Goal: Information Seeking & Learning: Compare options

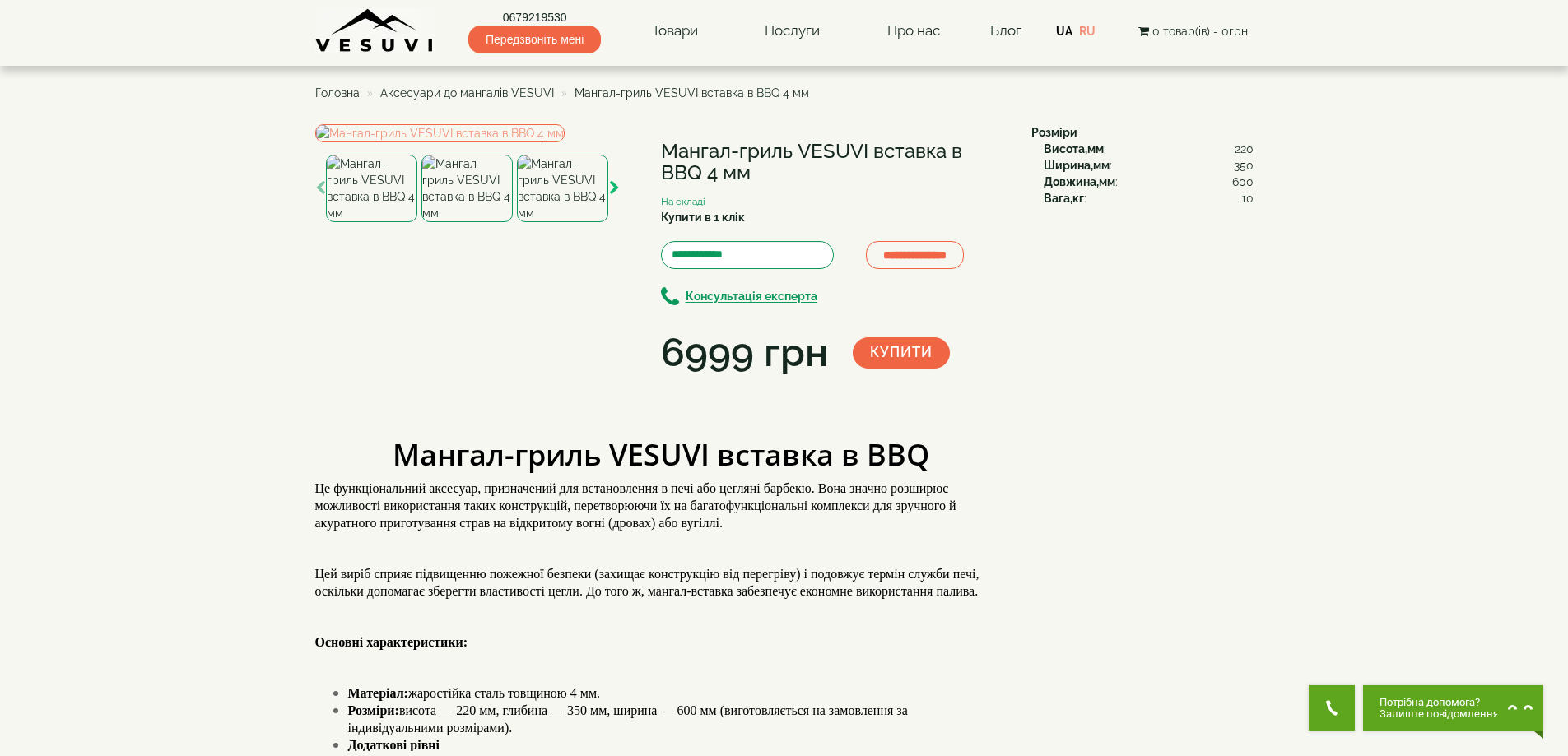
click at [611, 196] on icon "button" at bounding box center [614, 188] width 10 height 15
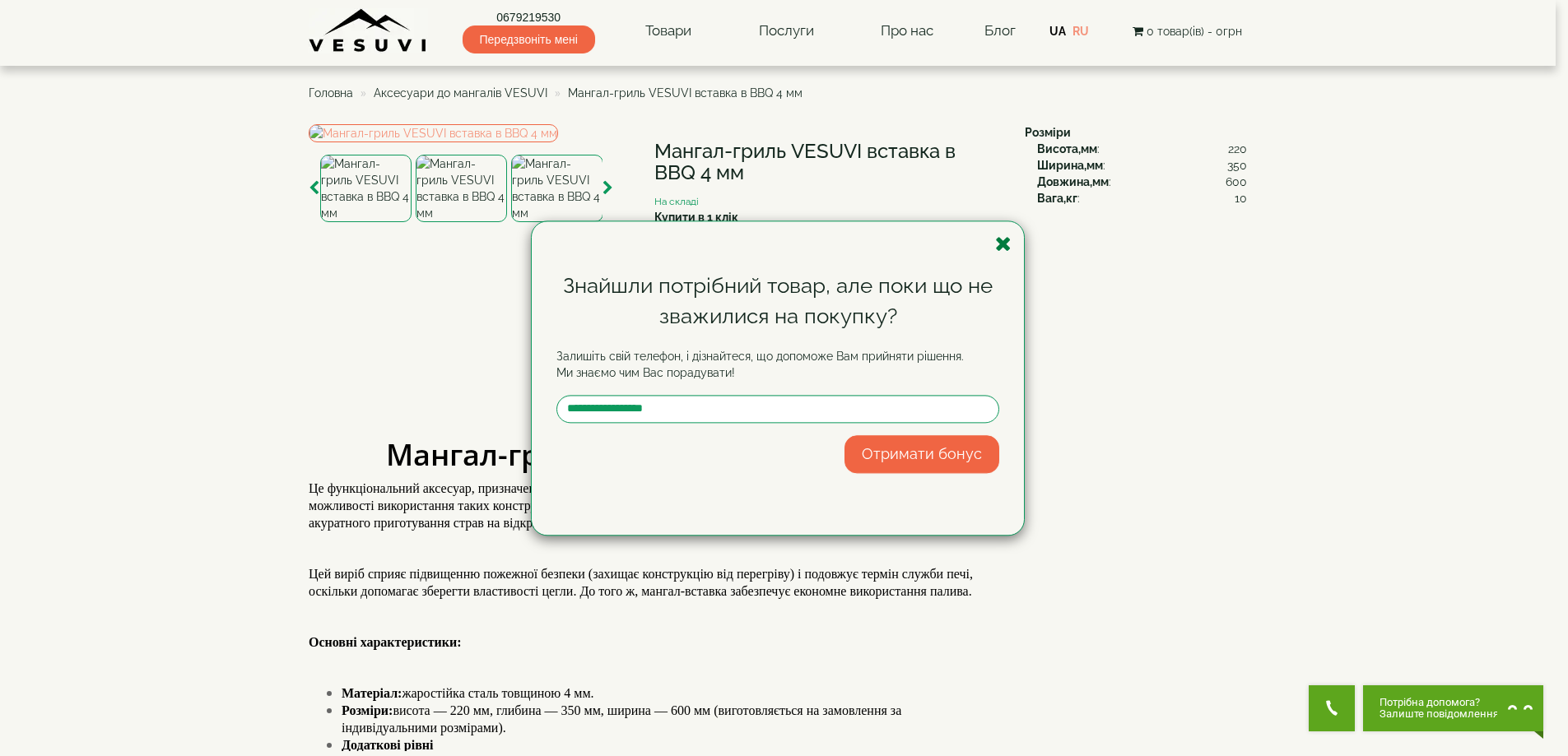
click at [1007, 248] on icon "button" at bounding box center [1003, 244] width 16 height 21
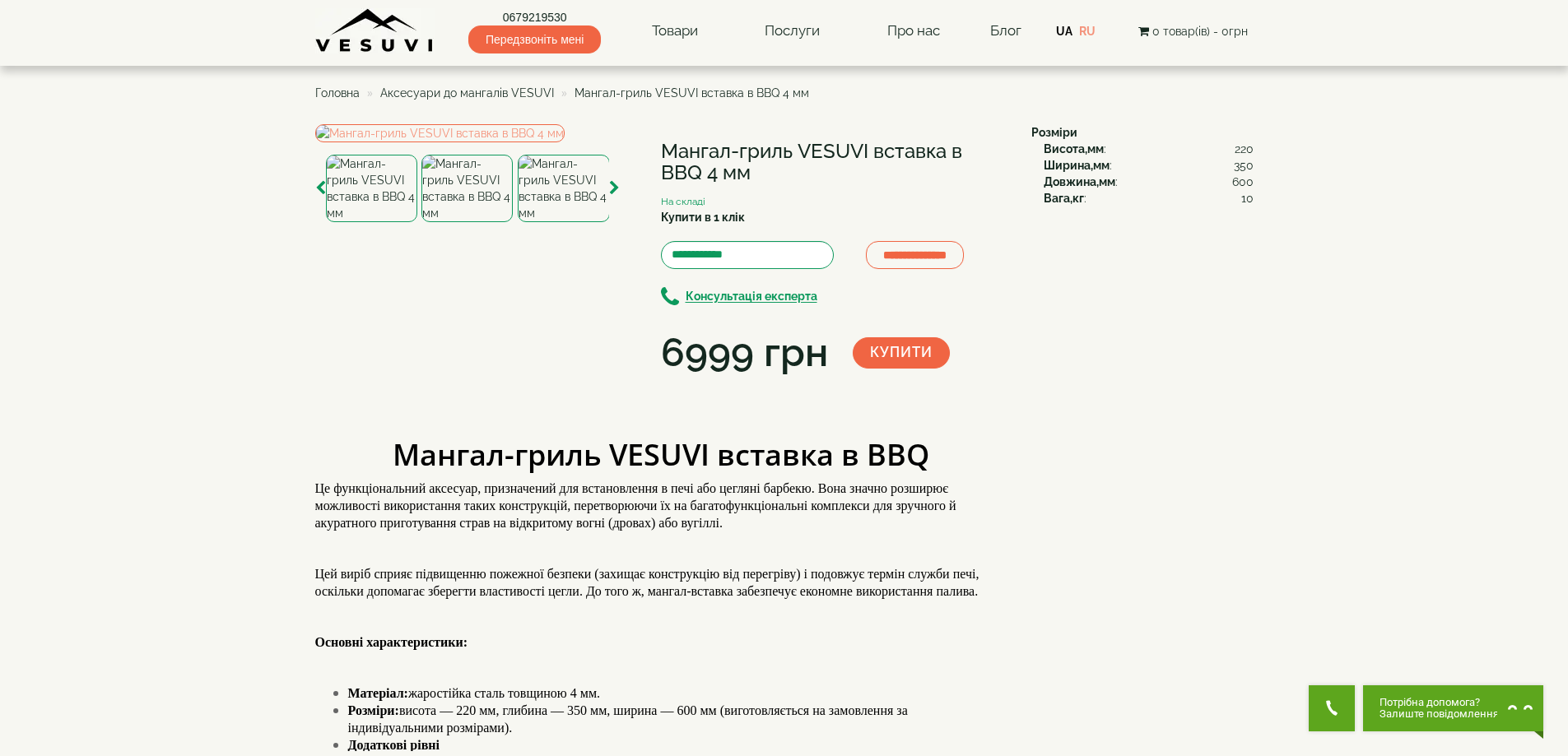
click at [879, 147] on h1 "Мангал-гриль VESUVI вставка в BBQ 4 мм" at bounding box center [834, 162] width 346 height 44
copy div "Мангал-гриль VESUVI вставка в BBQ 4 мм"
drag, startPoint x: 751, startPoint y: 178, endPoint x: 644, endPoint y: 166, distance: 107.7
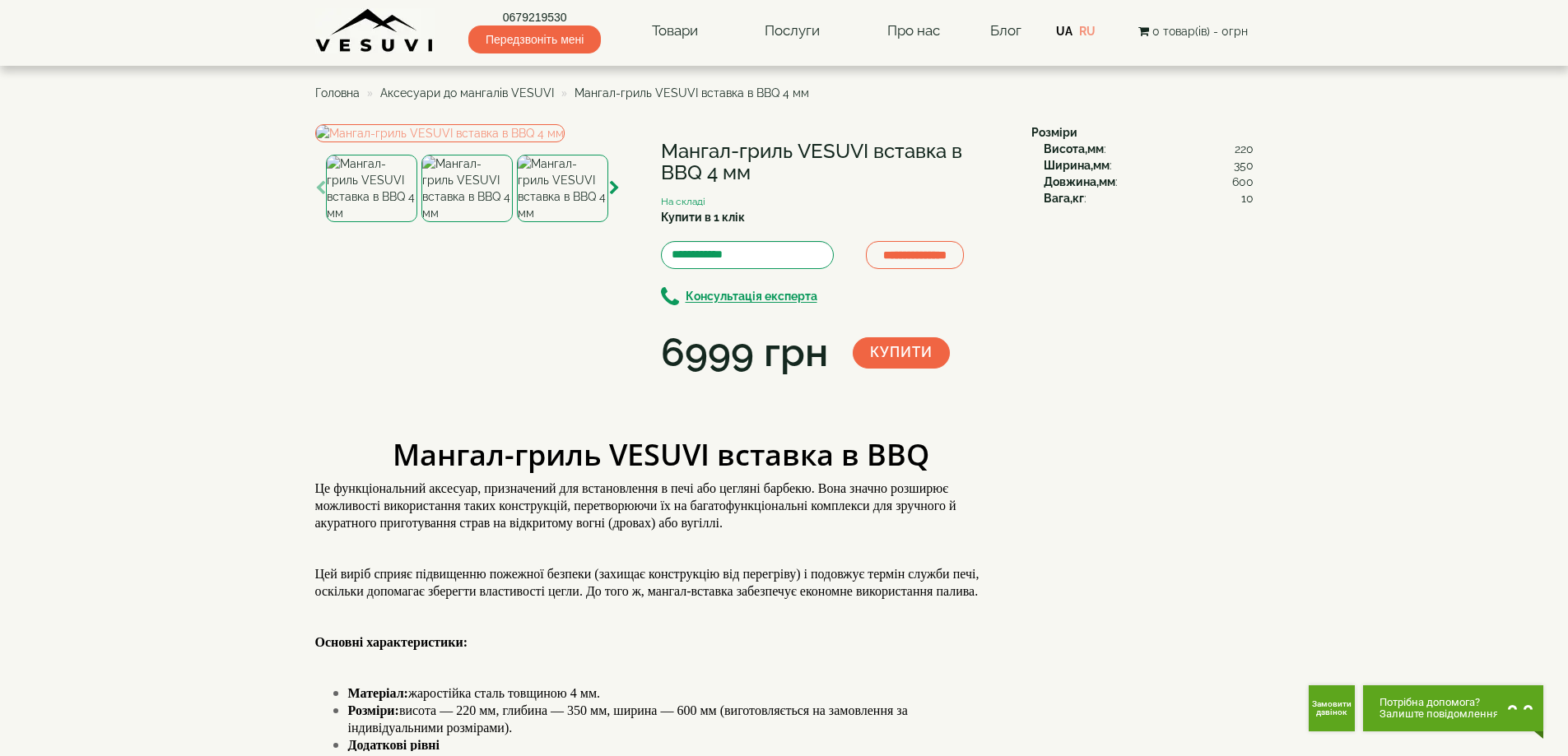
click at [644, 166] on div "**********" at bounding box center [667, 253] width 703 height 257
copy div "Мангал-гриль VESUVI вставка в BBQ 4 мм"
click at [607, 222] on div at bounding box center [563, 188] width 91 height 67
click at [611, 196] on icon "button" at bounding box center [614, 188] width 10 height 15
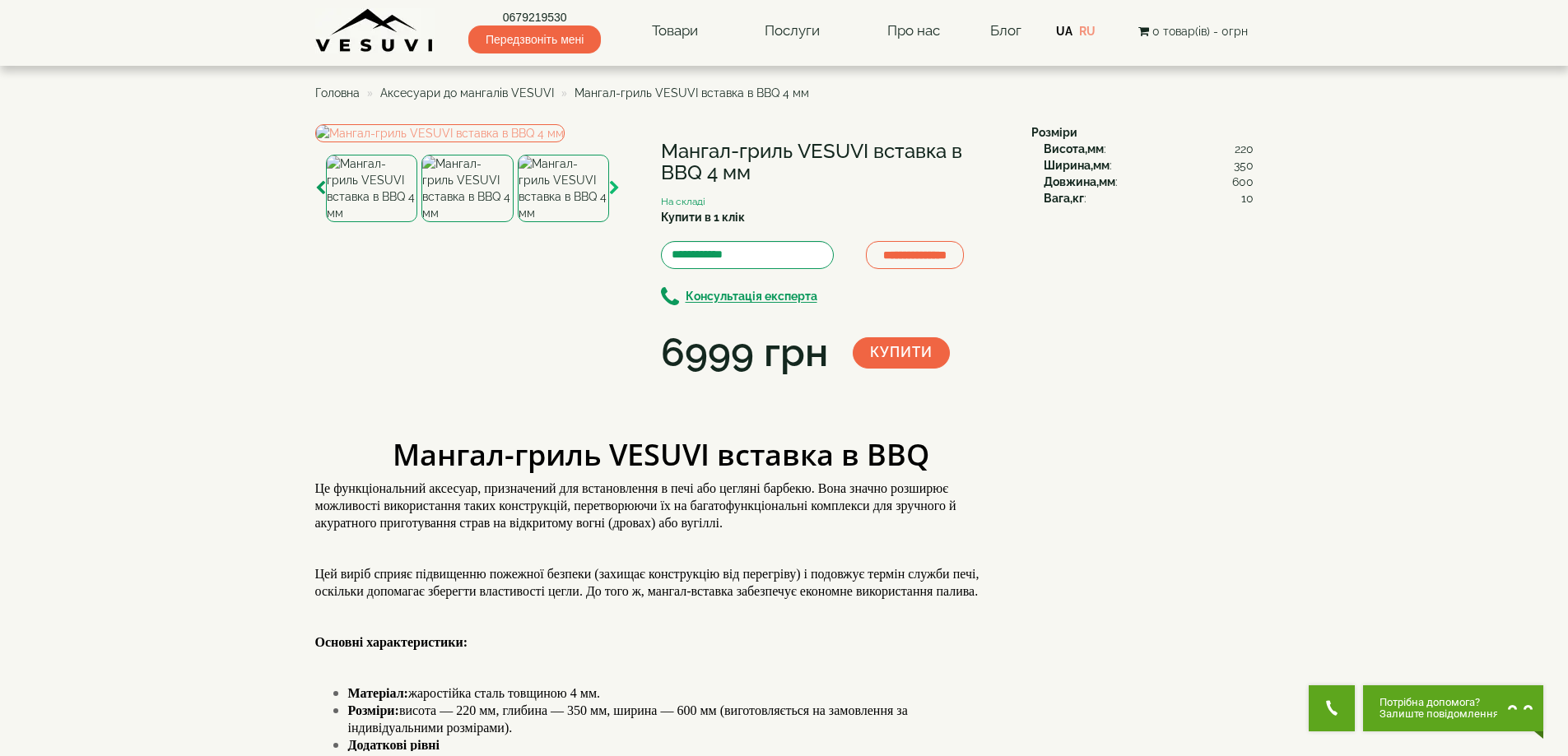
click at [611, 196] on icon "button" at bounding box center [614, 188] width 10 height 15
click at [715, 381] on div "**********" at bounding box center [667, 253] width 703 height 257
click at [574, 222] on img at bounding box center [564, 188] width 91 height 67
click at [323, 196] on icon "button" at bounding box center [321, 188] width 10 height 15
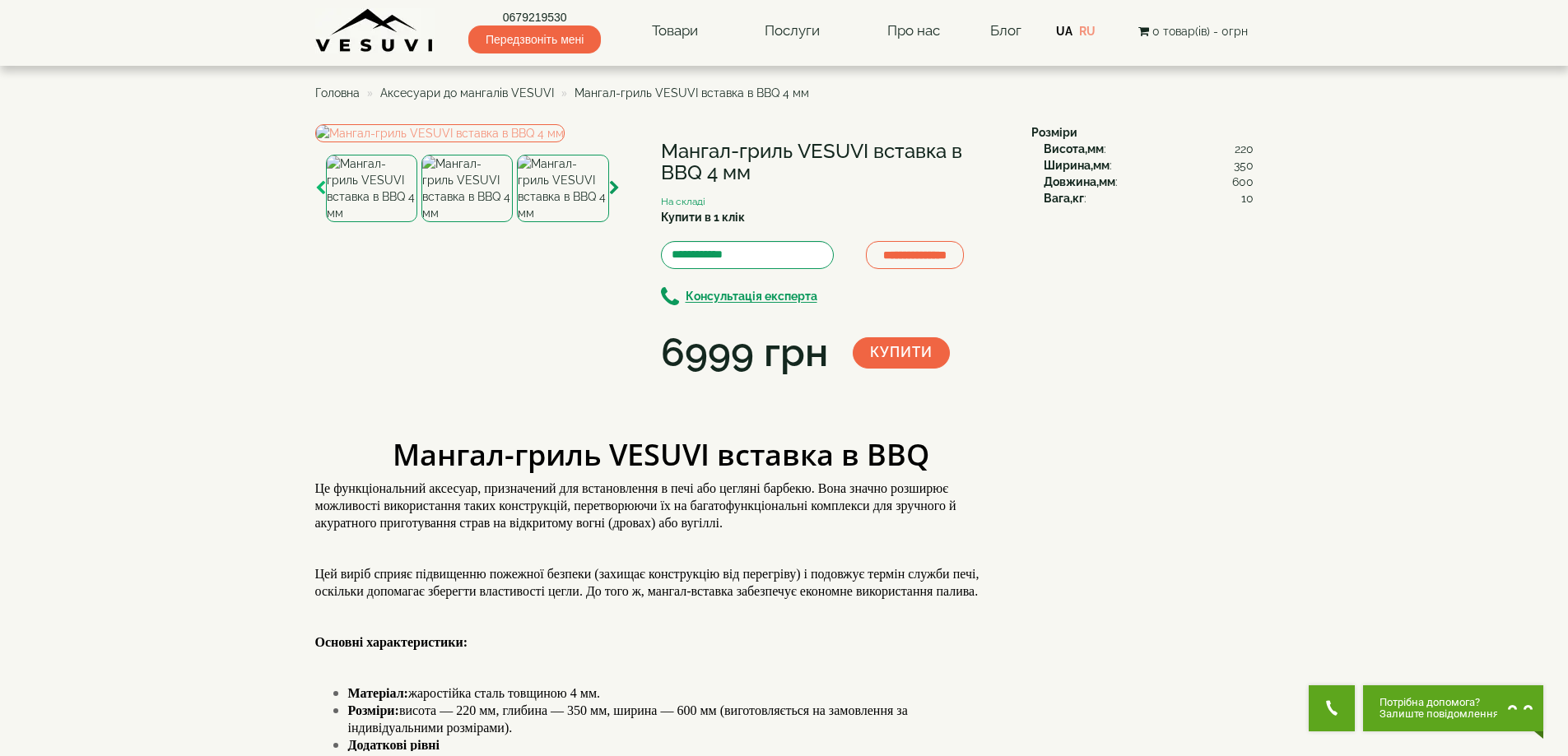
click at [323, 196] on icon "button" at bounding box center [321, 188] width 10 height 15
click at [394, 222] on img at bounding box center [372, 188] width 91 height 67
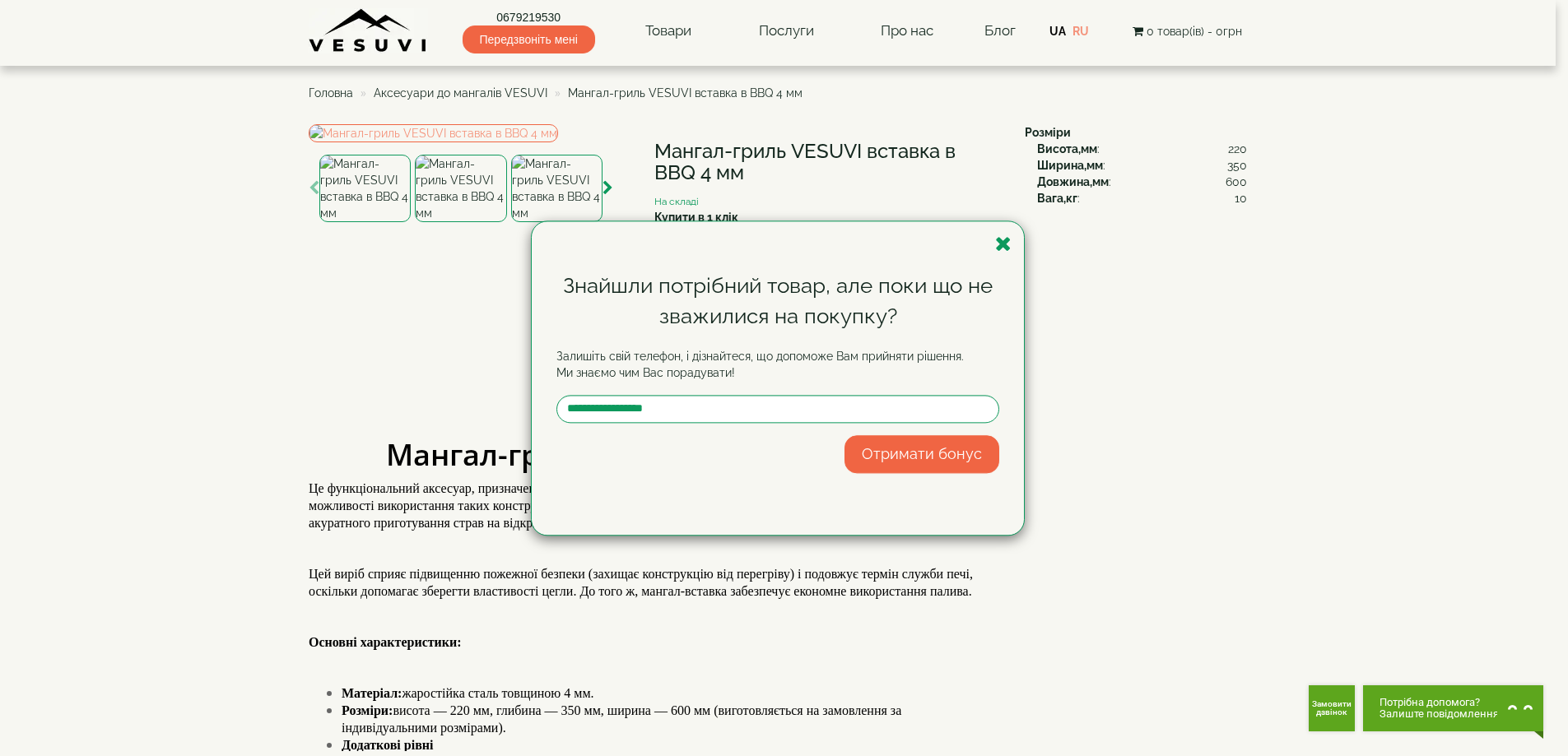
click at [188, 437] on div "Знайшли потрібний товар, але поки що не зважилися на покупку? Залишіть свій тел…" at bounding box center [784, 378] width 1568 height 756
click at [996, 241] on icon "button" at bounding box center [1003, 244] width 16 height 21
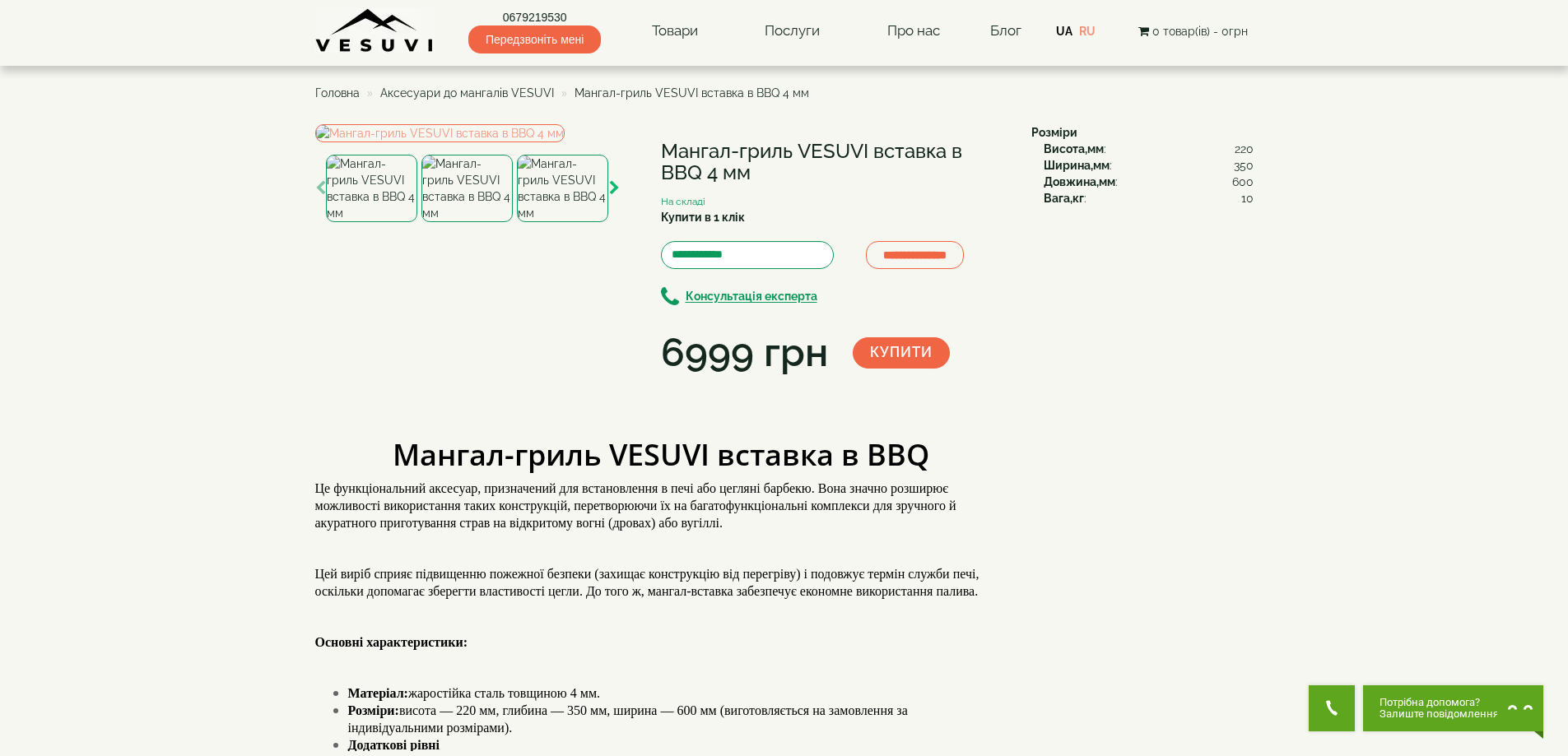
click at [614, 196] on icon "button" at bounding box center [614, 188] width 10 height 15
click at [572, 222] on img at bounding box center [564, 188] width 91 height 67
click at [465, 222] on img at bounding box center [468, 188] width 91 height 67
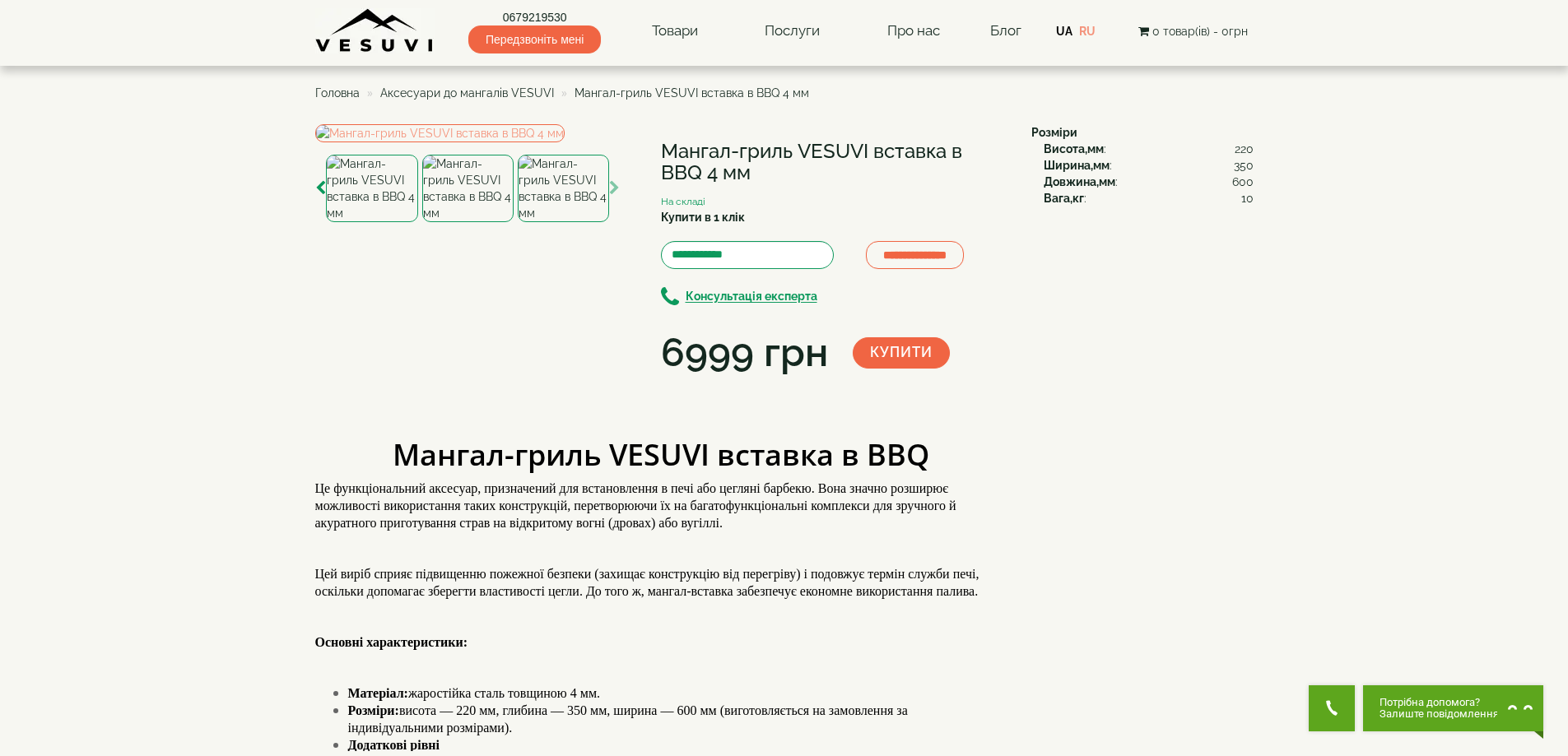
click at [387, 222] on img at bounding box center [372, 188] width 91 height 67
click at [315, 196] on icon "button" at bounding box center [321, 188] width 10 height 15
click at [390, 222] on img at bounding box center [372, 188] width 91 height 67
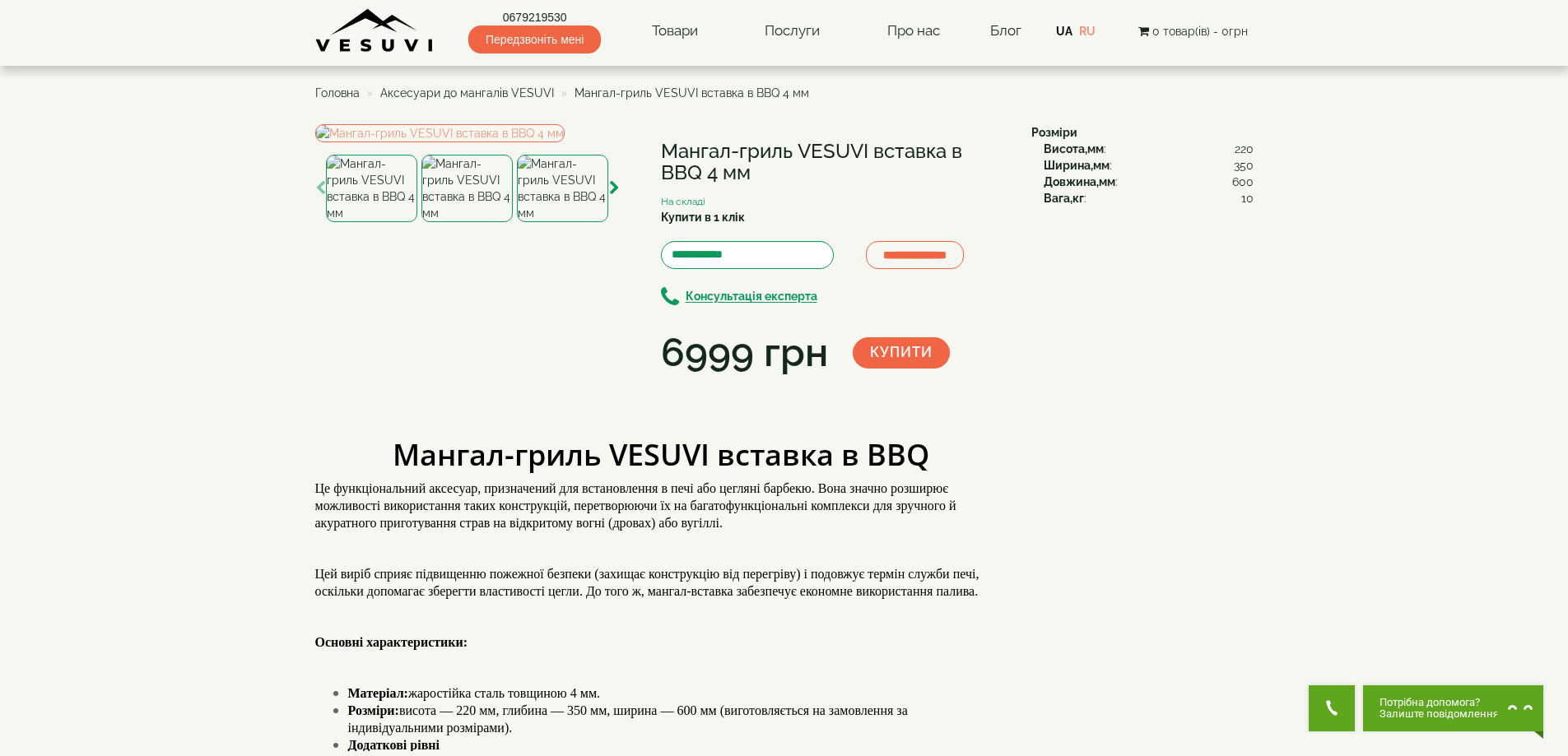
click at [449, 83] on ul "Головна Аксесуари до мангалів VESUVI Мангал-гриль VESUVI вставка в BBQ 4 мм" at bounding box center [784, 93] width 938 height 29
click at [450, 89] on span "Аксесуари до мангалів VESUVI" at bounding box center [466, 92] width 173 height 13
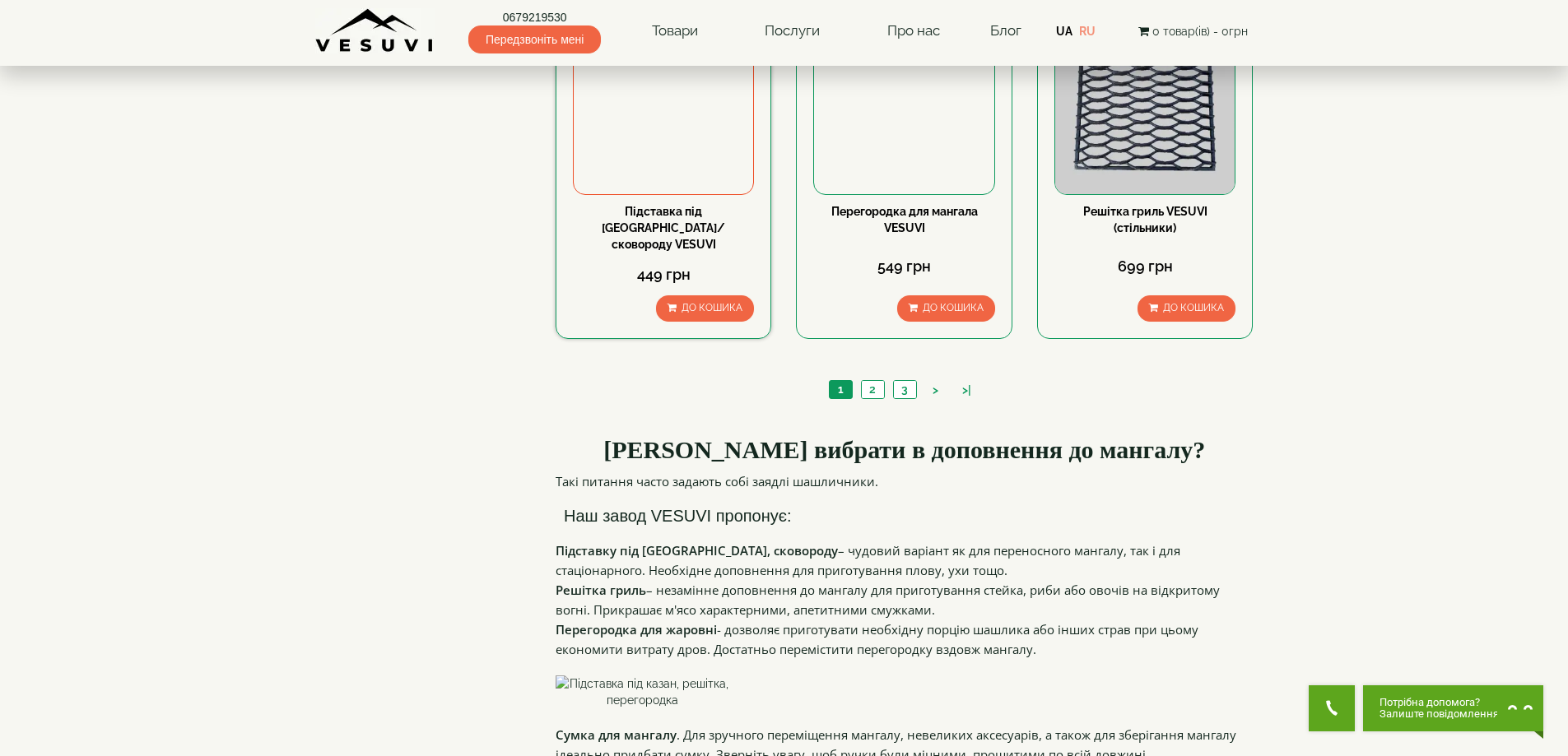
scroll to position [1646, 0]
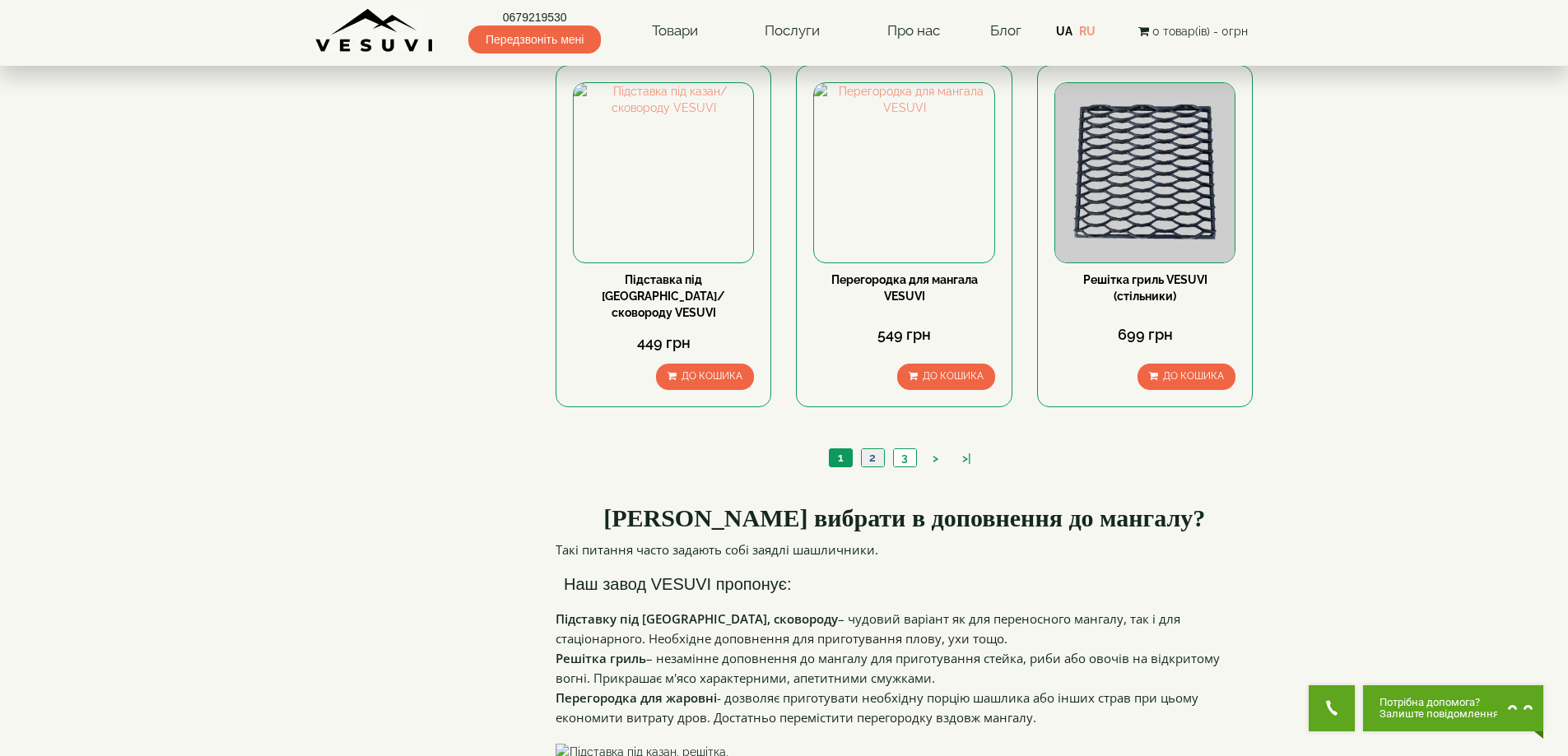
click at [863, 449] on link "2" at bounding box center [872, 458] width 23 height 17
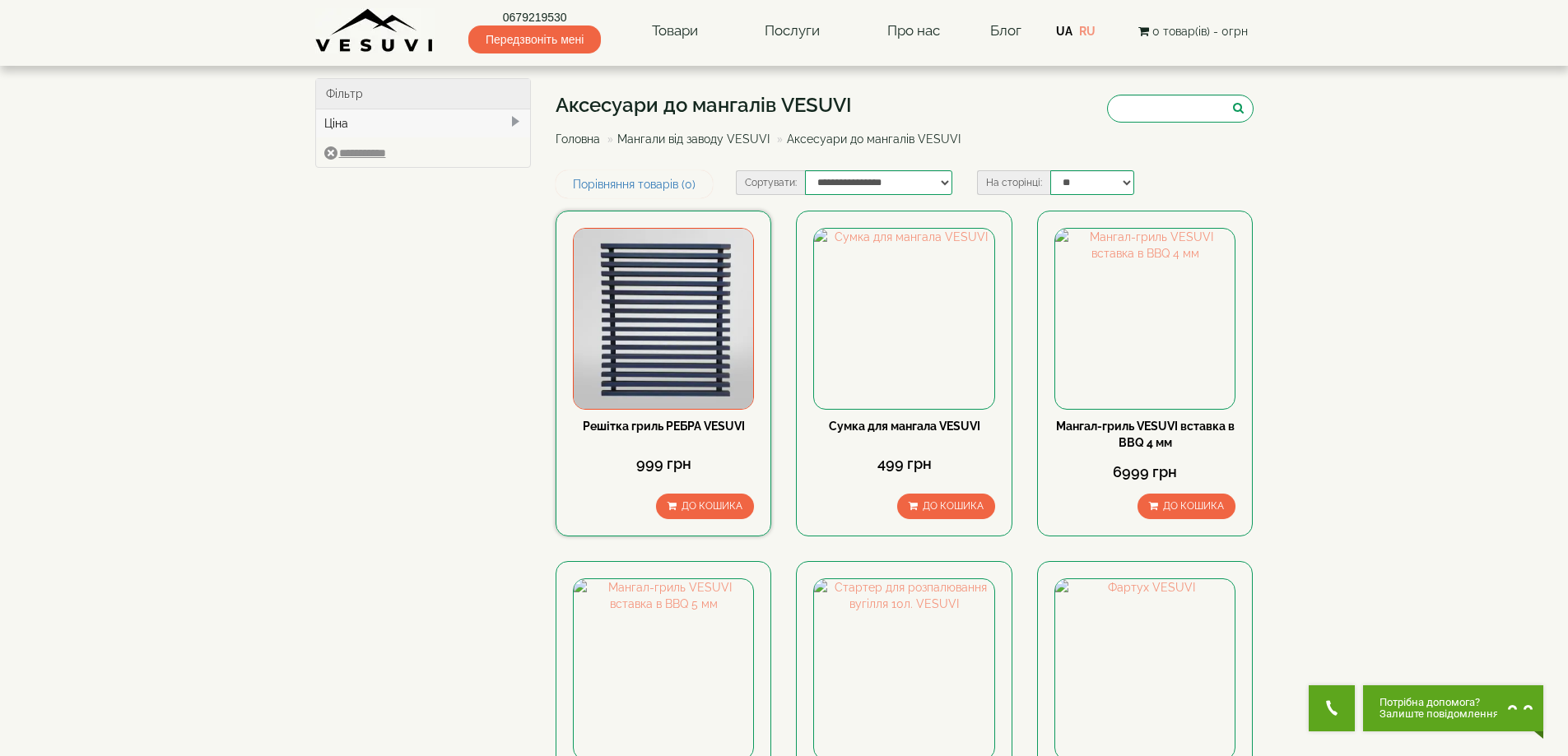
click at [692, 343] on img at bounding box center [663, 318] width 179 height 179
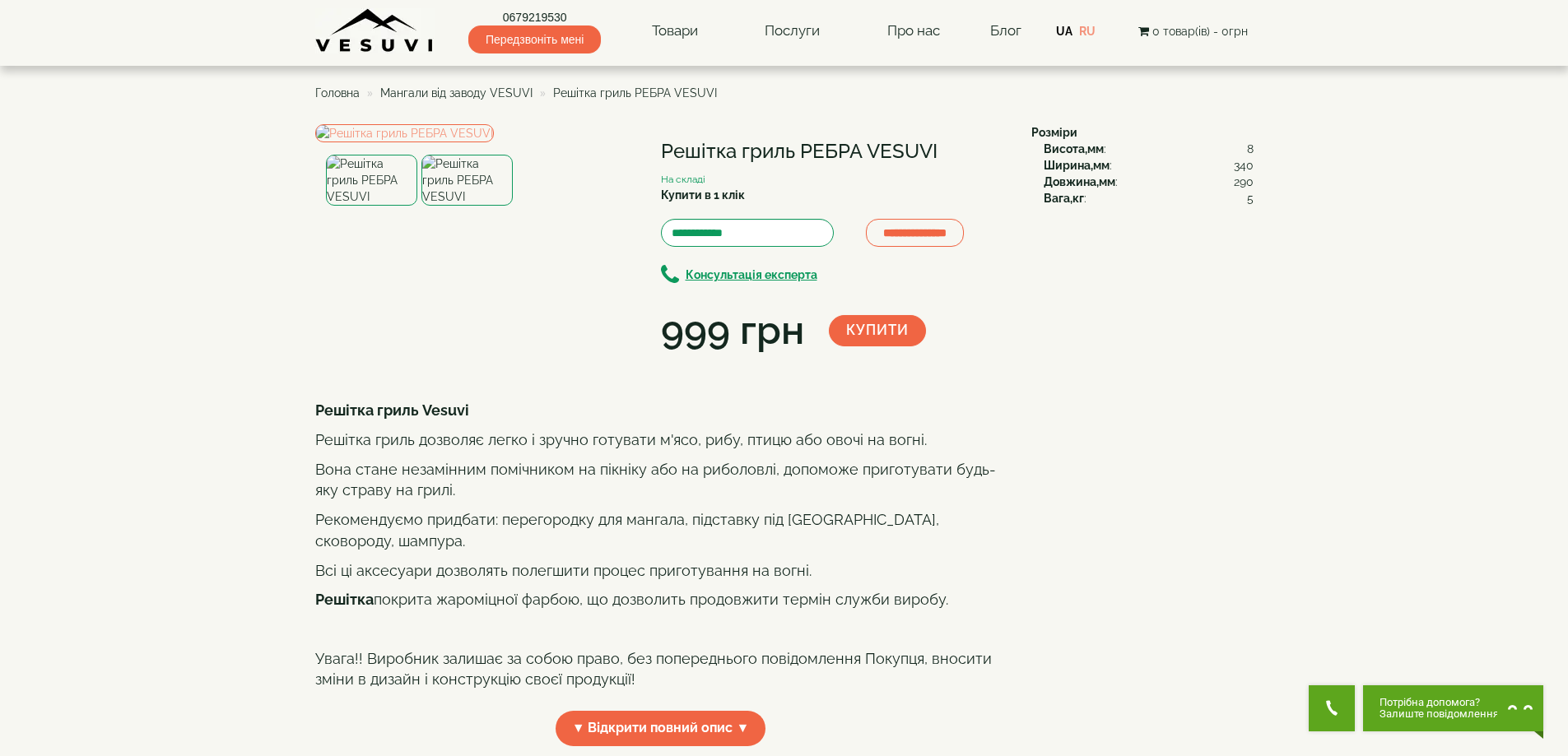
click at [699, 154] on h1 "Решітка гриль РЕБРА VESUVI" at bounding box center [834, 151] width 346 height 22
copy div "Решітка гриль РЕБРА VESUVI"
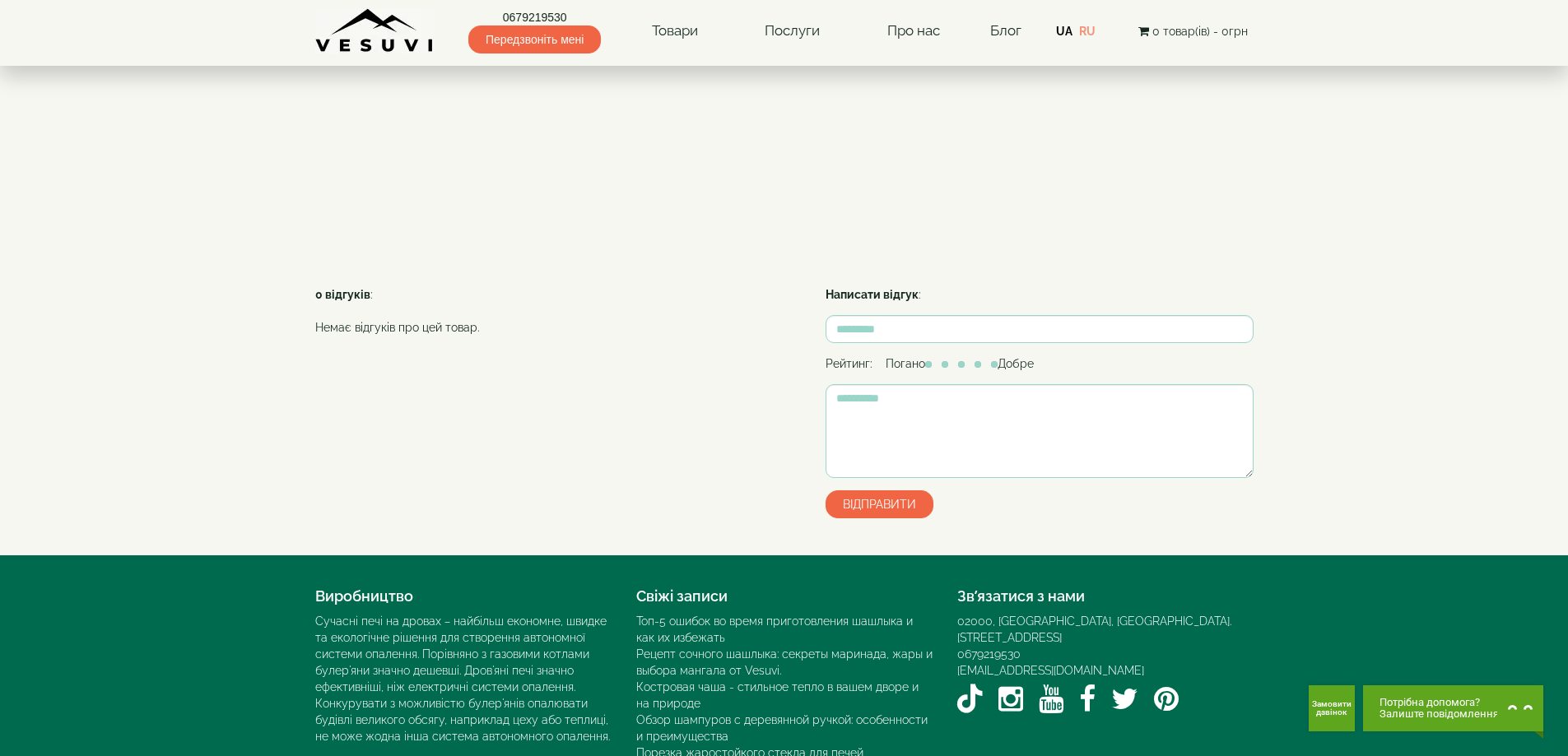
scroll to position [685, 0]
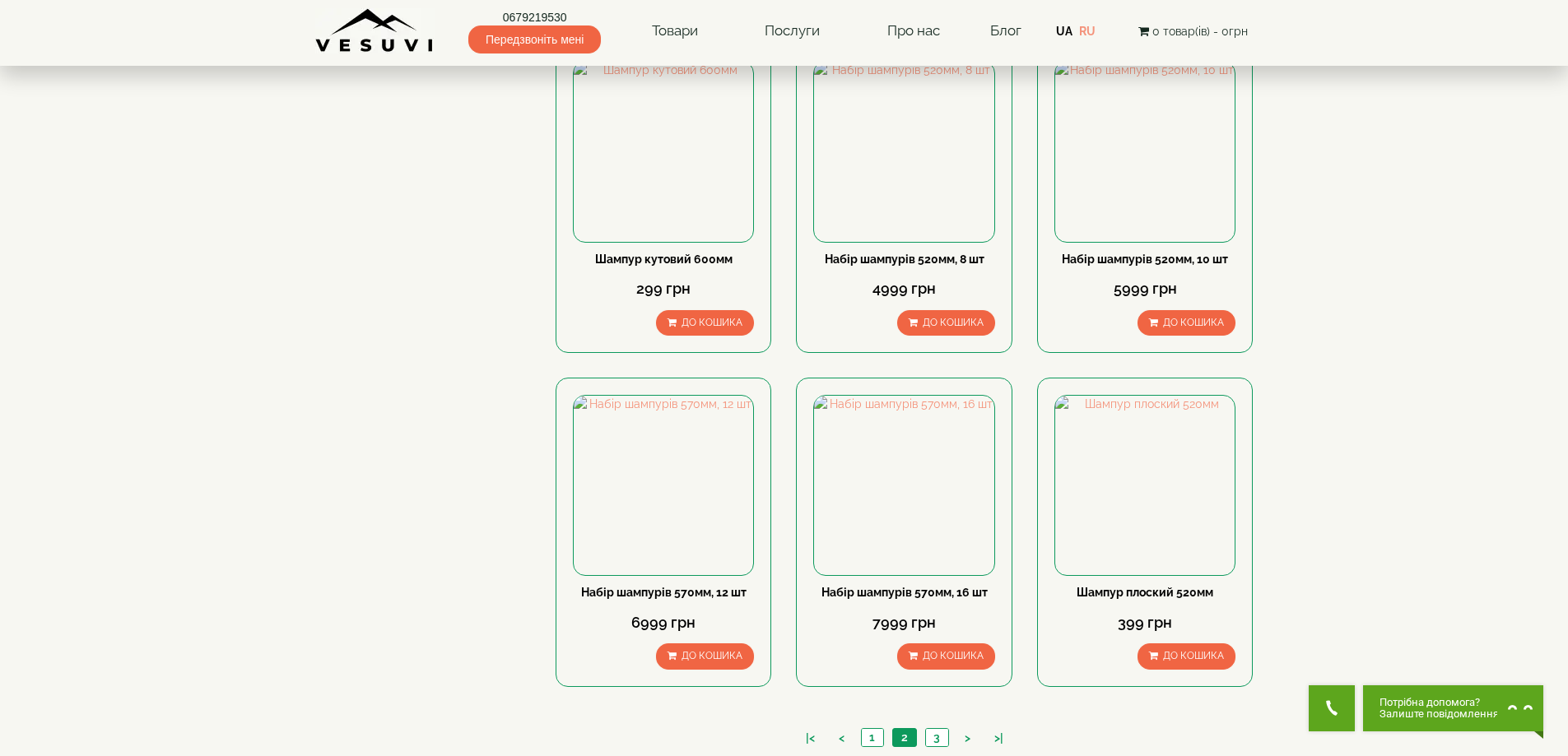
scroll to position [1513, 0]
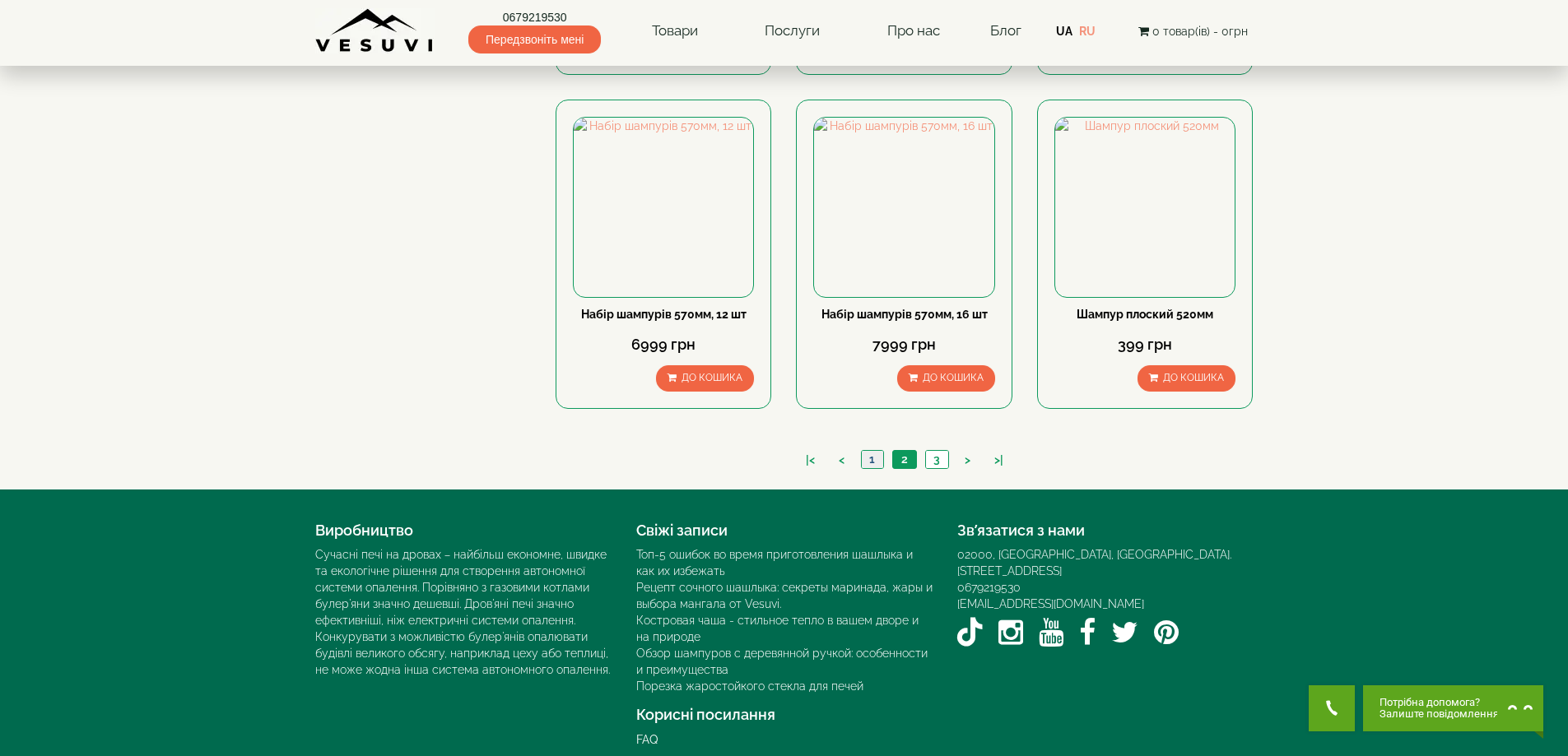
click at [879, 451] on link "1" at bounding box center [872, 459] width 22 height 17
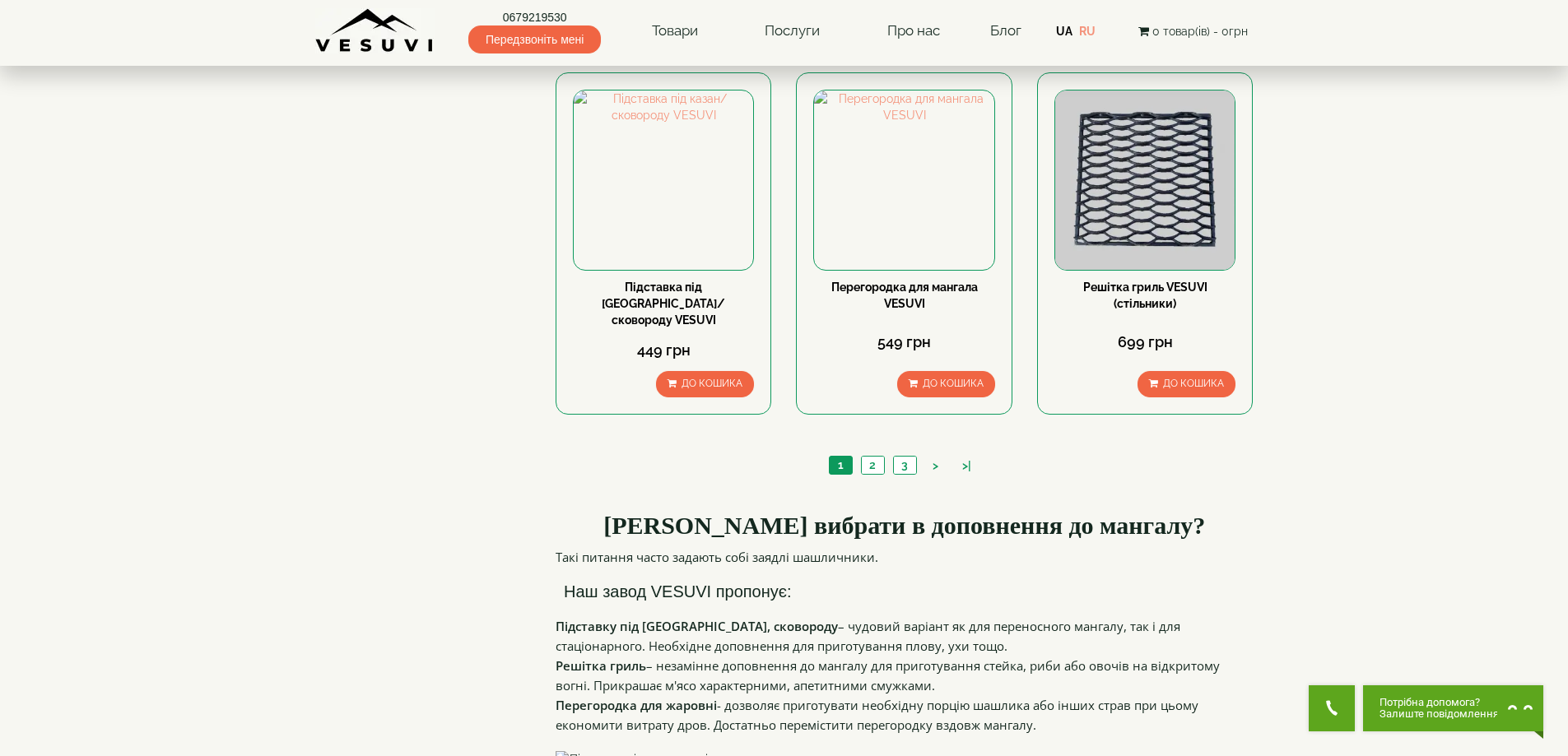
scroll to position [1646, 0]
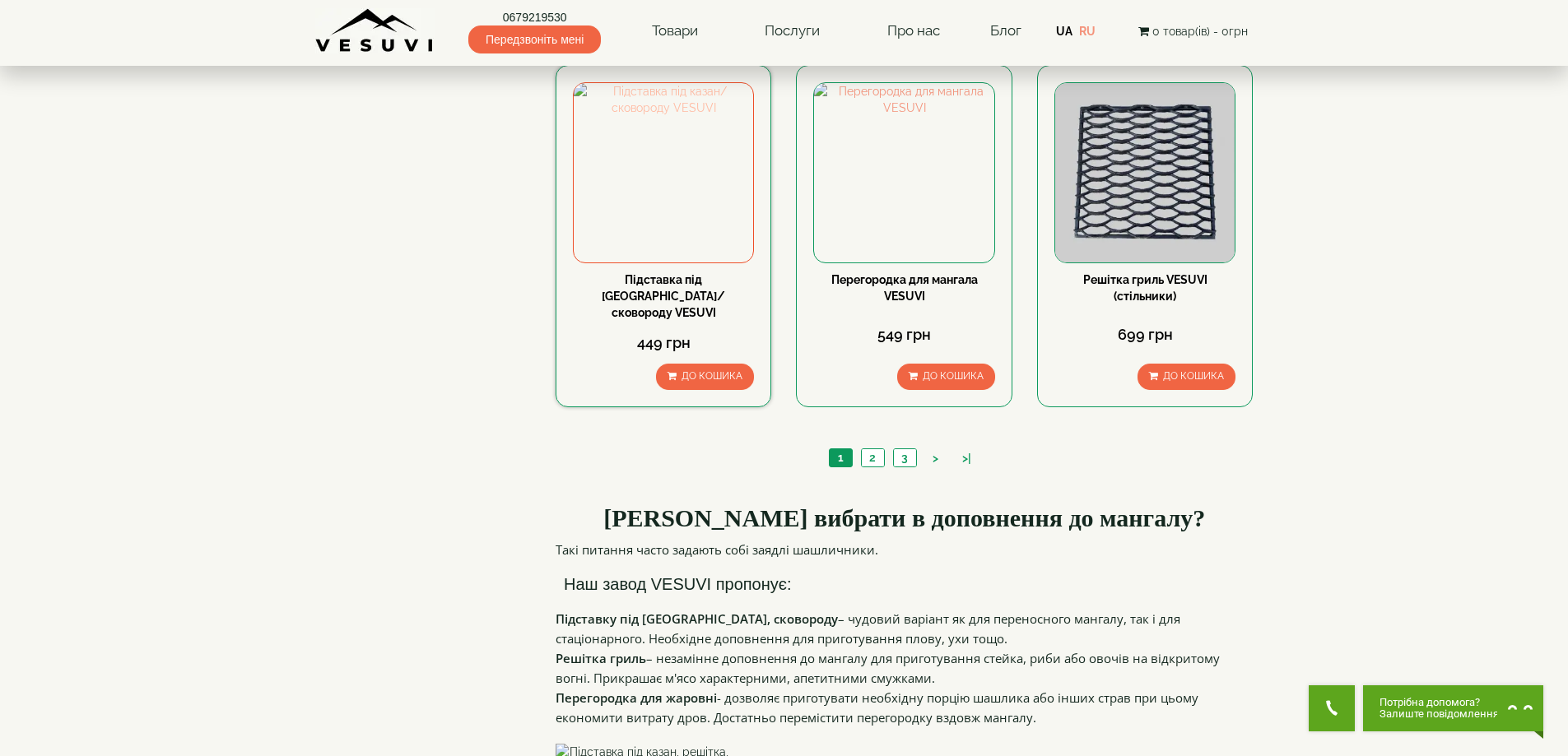
click at [689, 234] on img at bounding box center [663, 172] width 179 height 179
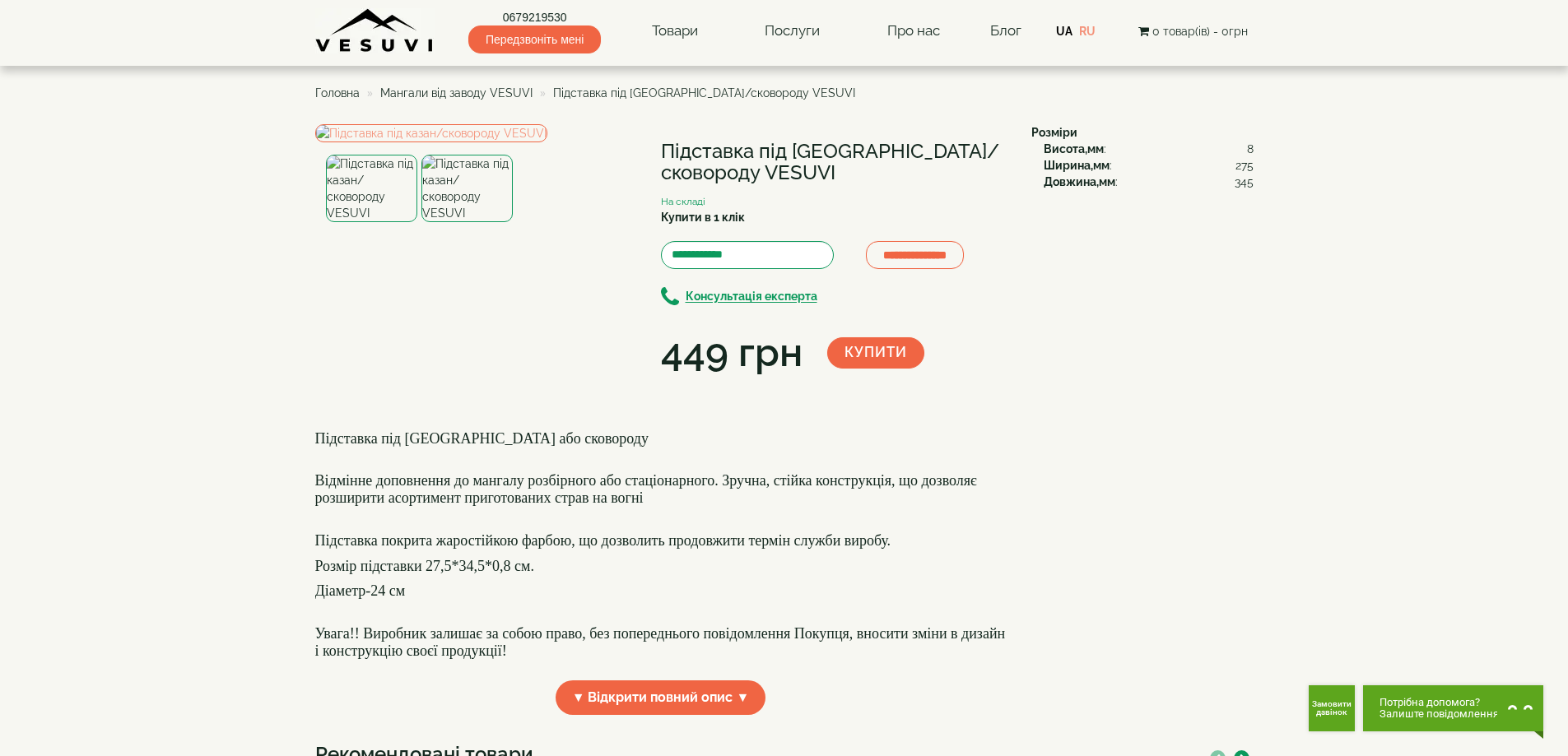
click at [465, 89] on span "Мангали від заводу VESUVI" at bounding box center [456, 92] width 153 height 13
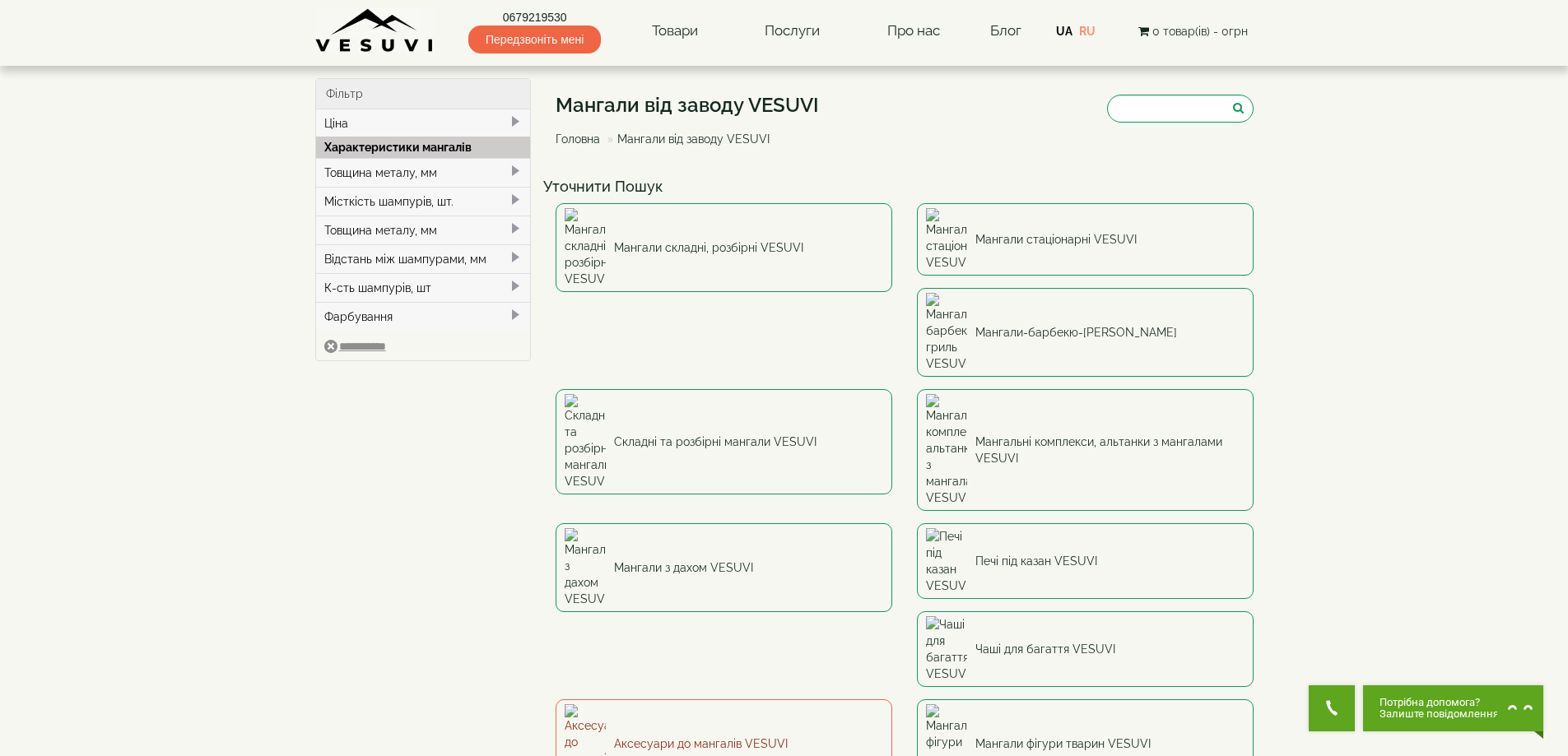
click at [633, 700] on link "Аксесуари до мангалів VESUVI" at bounding box center [723, 744] width 336 height 89
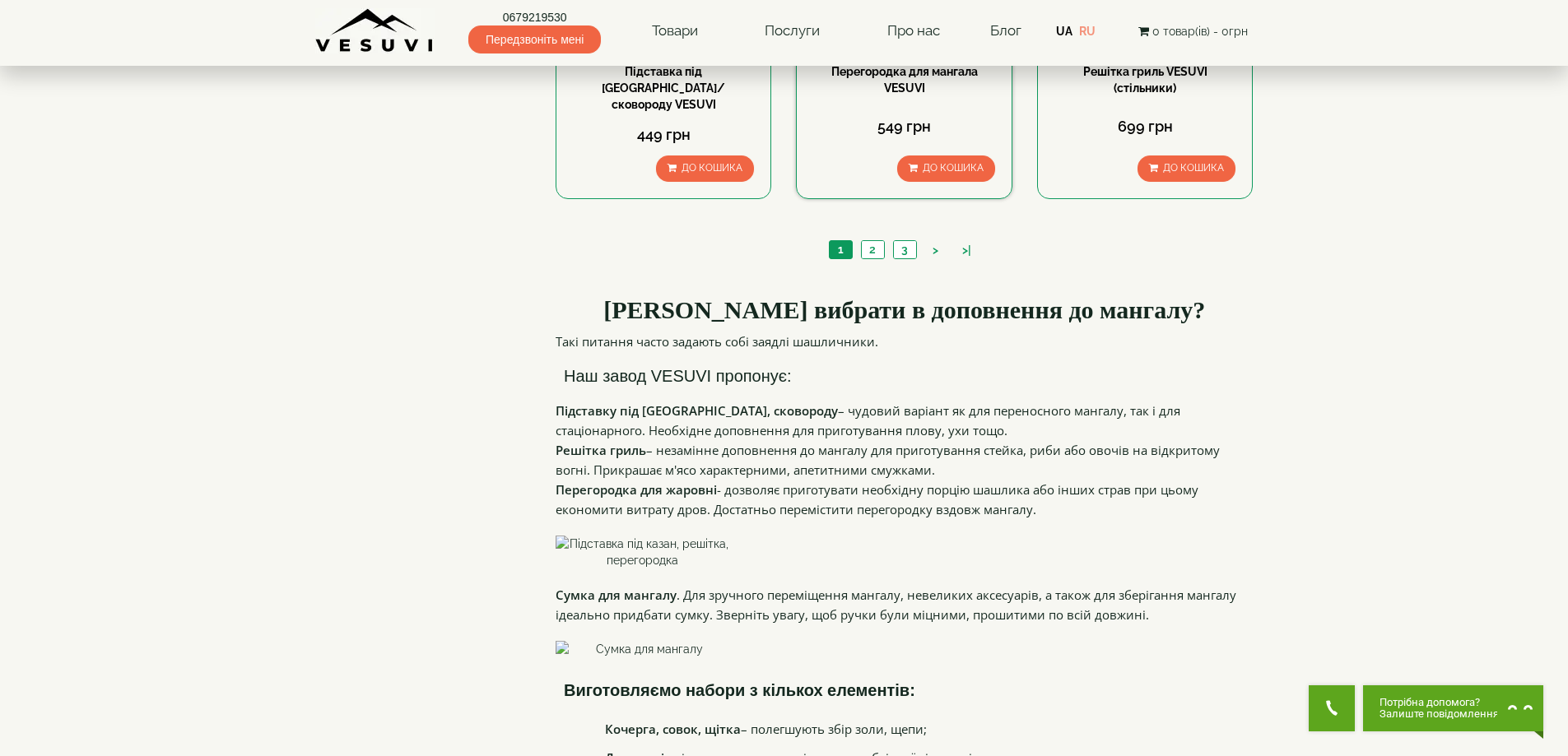
scroll to position [1509, 0]
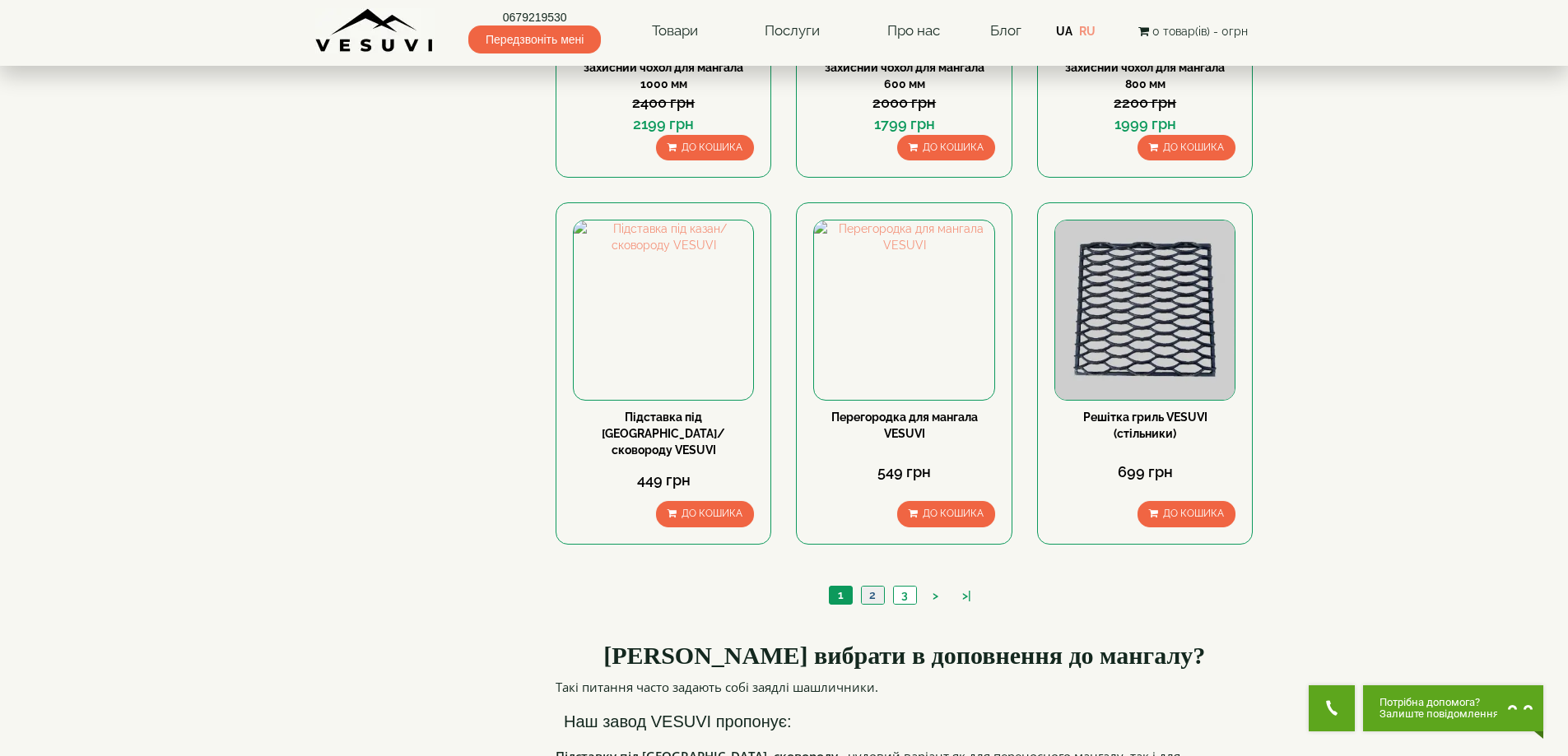
click at [868, 587] on link "2" at bounding box center [872, 596] width 23 height 17
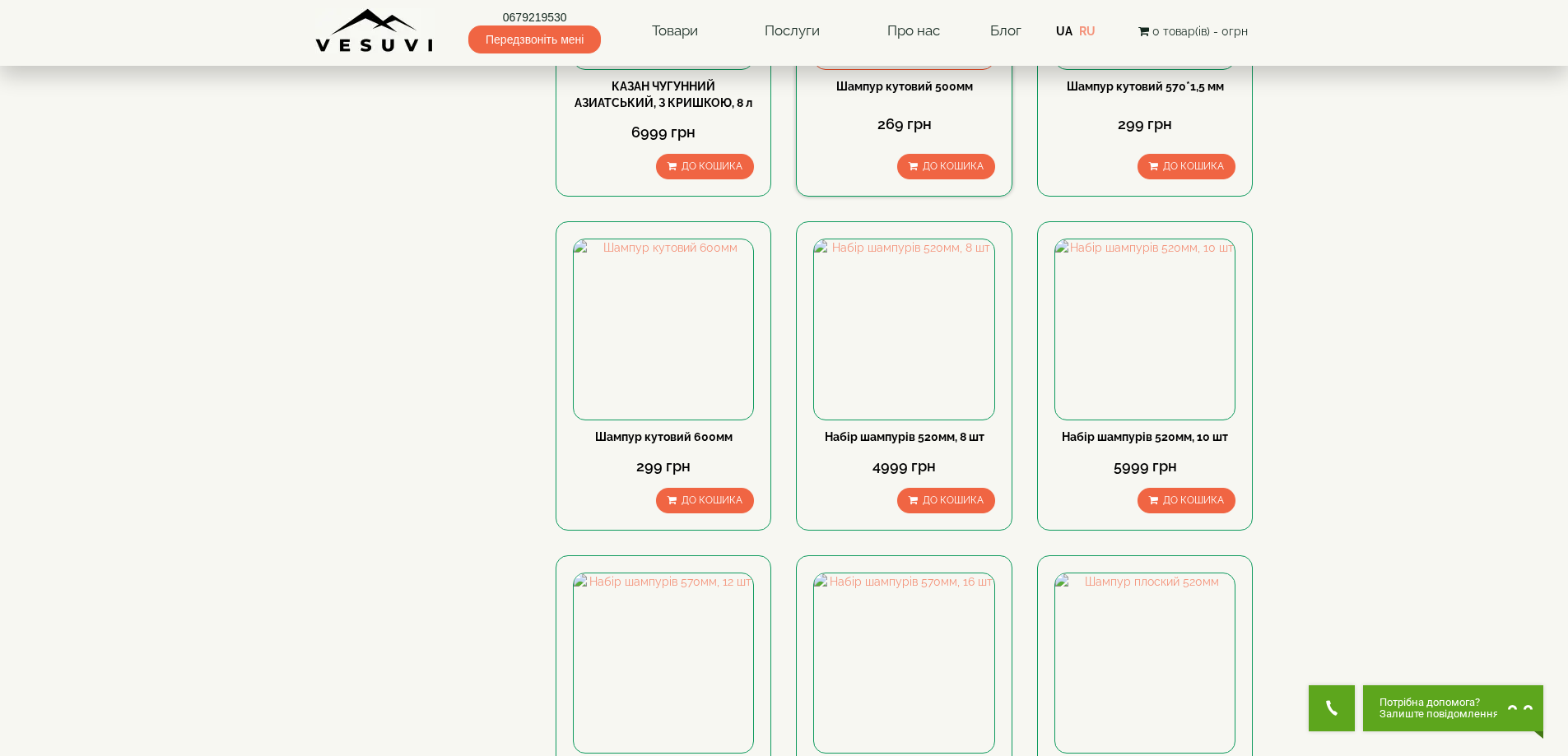
scroll to position [1509, 0]
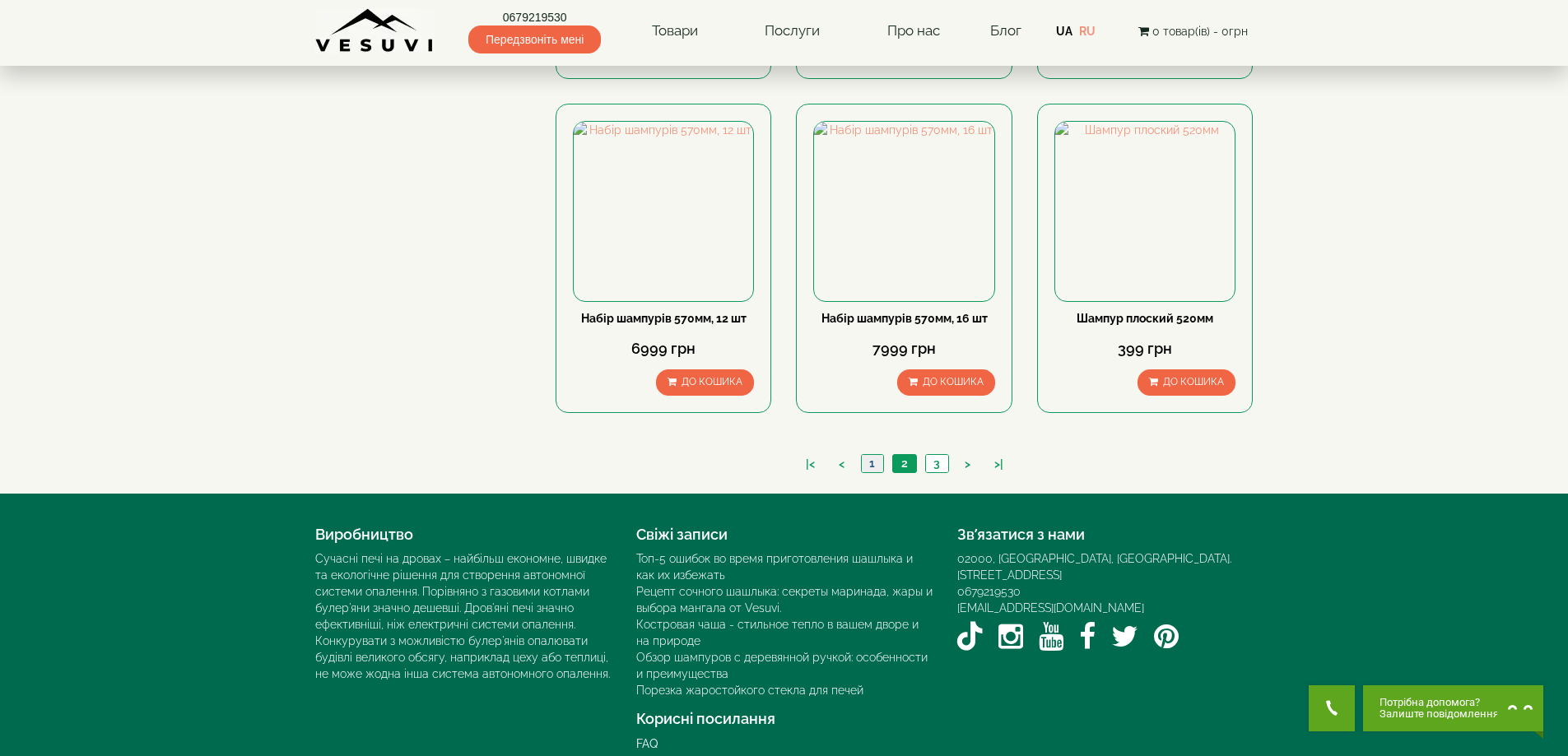
click at [875, 455] on link "1" at bounding box center [872, 464] width 22 height 17
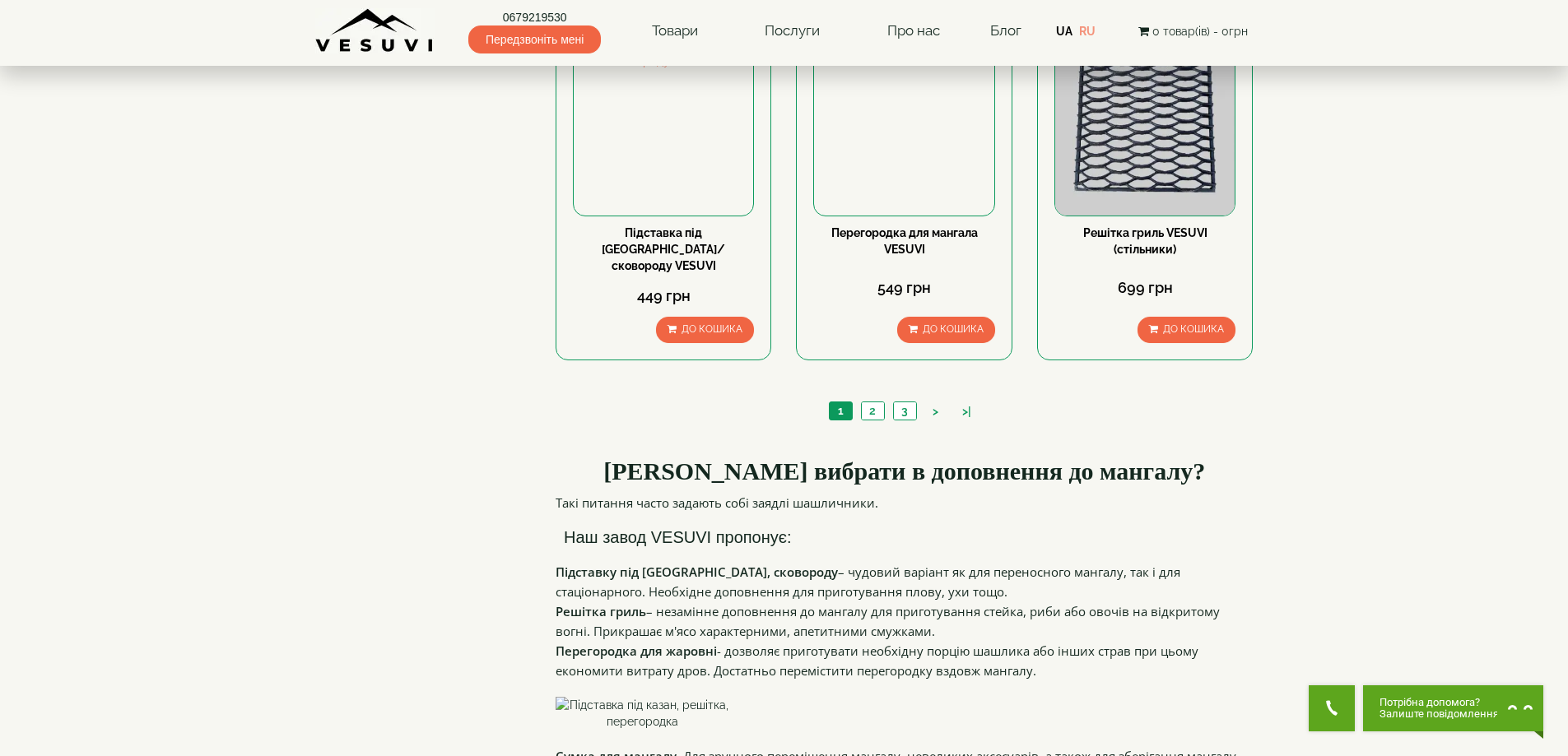
scroll to position [1509, 0]
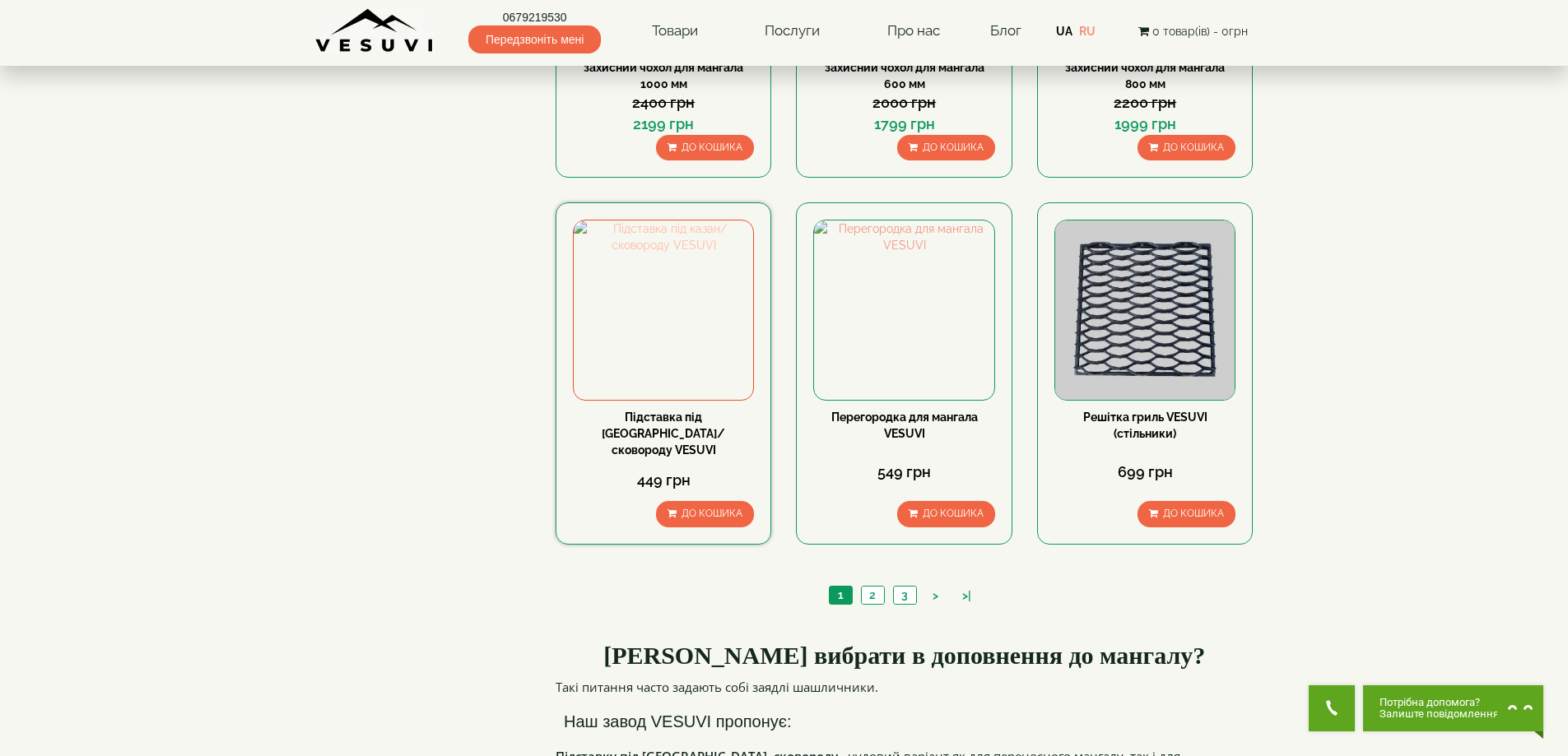
click at [639, 288] on img at bounding box center [663, 310] width 179 height 179
